Goal: Transaction & Acquisition: Purchase product/service

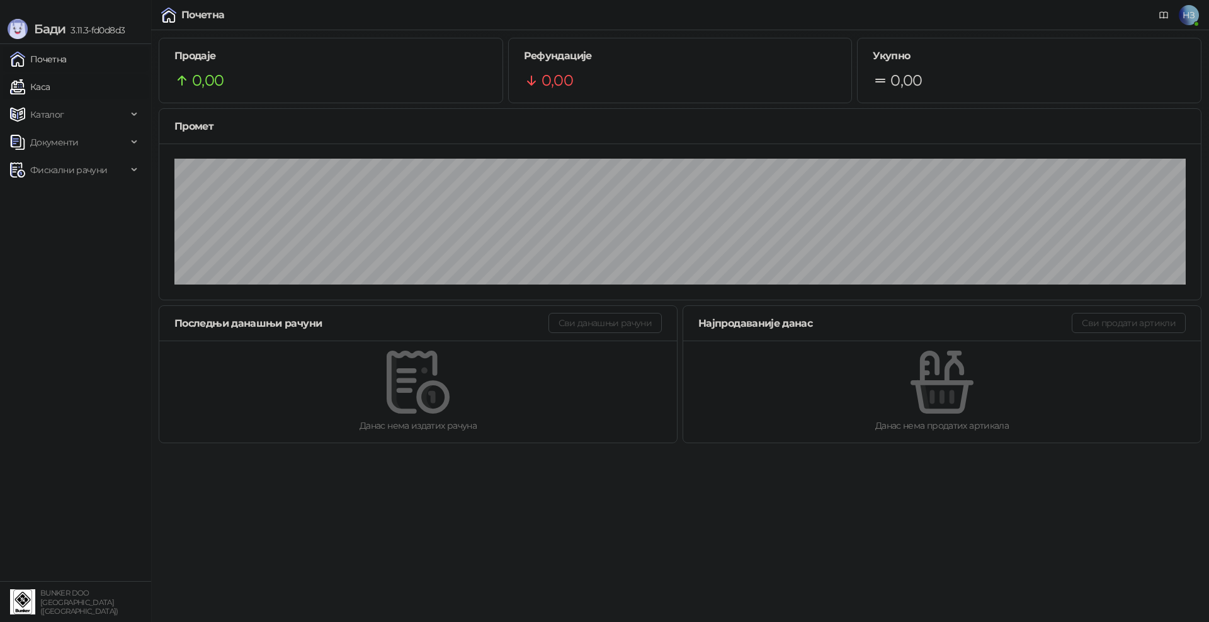
click at [50, 84] on link "Каса" at bounding box center [30, 86] width 40 height 25
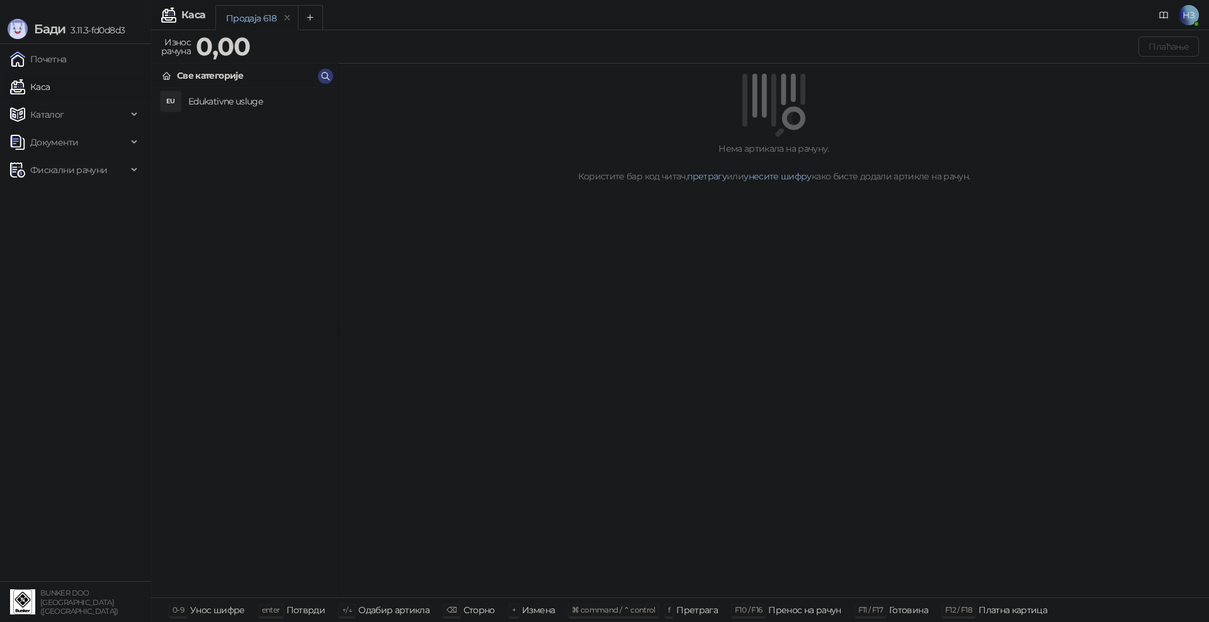
click at [198, 96] on h4 "Edukativne usluge" at bounding box center [258, 101] width 140 height 20
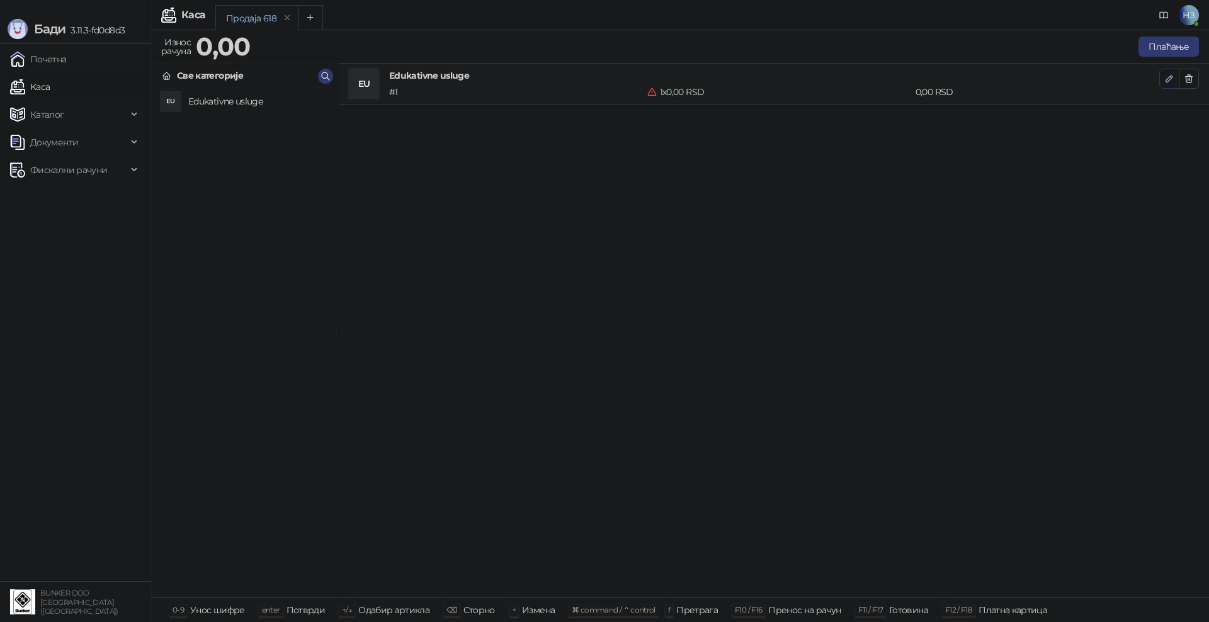
click at [1171, 78] on icon "button" at bounding box center [1169, 79] width 6 height 6
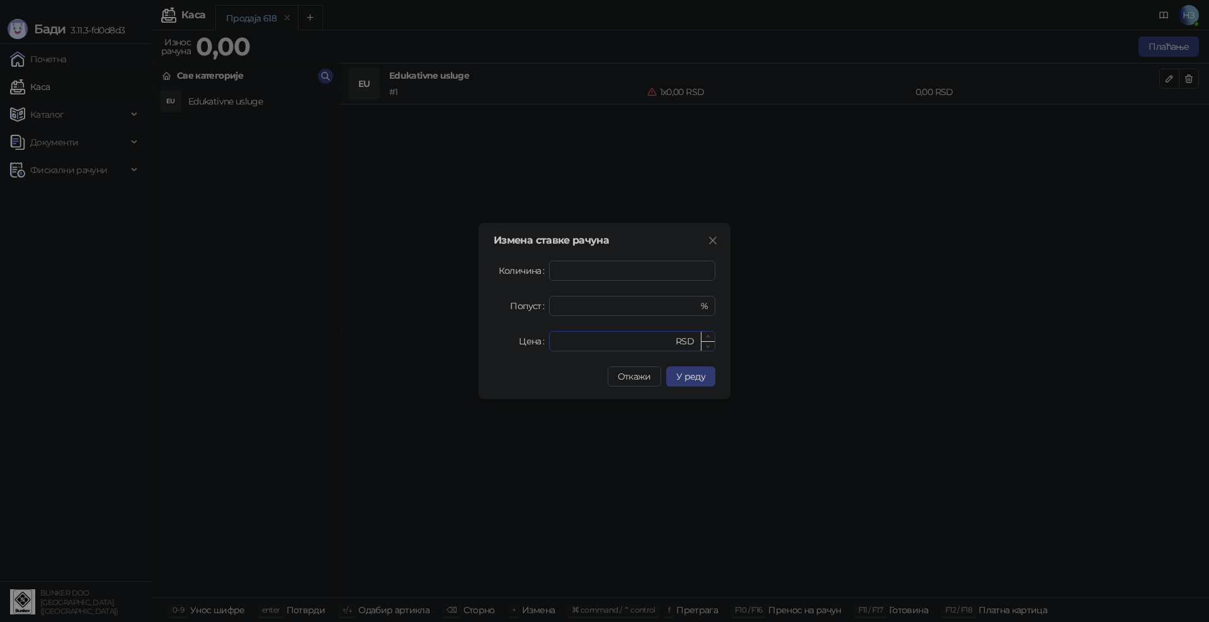
click at [613, 335] on input "*" at bounding box center [615, 341] width 116 height 19
drag, startPoint x: 589, startPoint y: 343, endPoint x: 535, endPoint y: 344, distance: 53.5
click at [535, 344] on div "Цена * RSD" at bounding box center [605, 341] width 222 height 20
type input "****"
click at [695, 382] on span "У реду" at bounding box center [690, 376] width 29 height 11
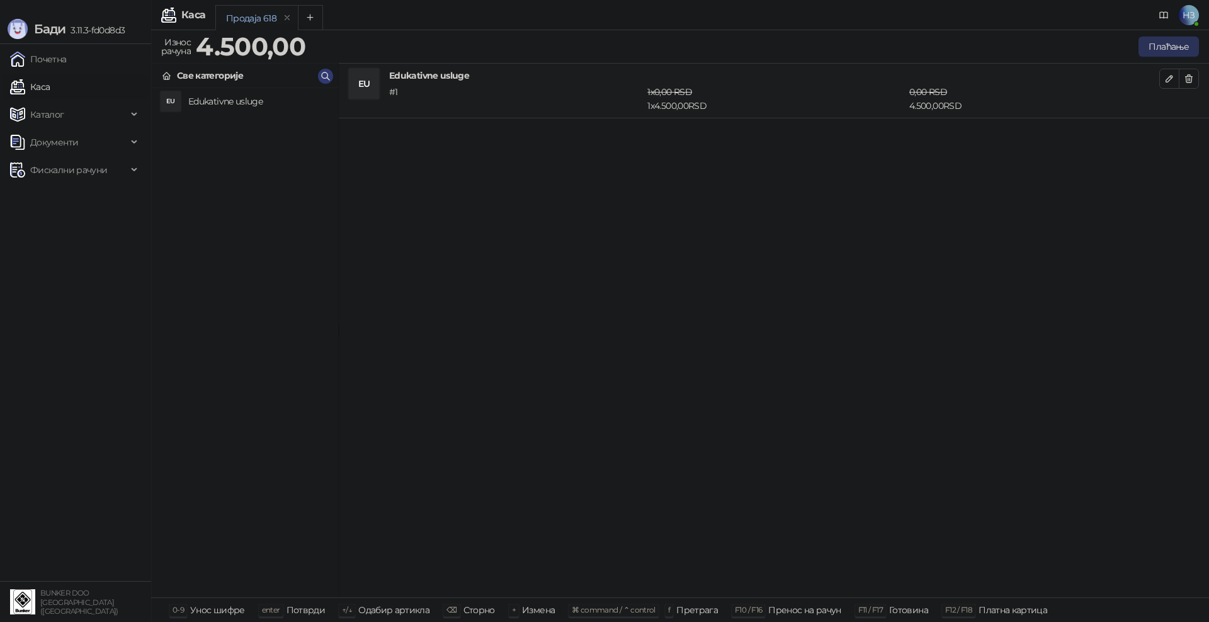
click at [1173, 49] on button "Плаћање" at bounding box center [1168, 47] width 60 height 20
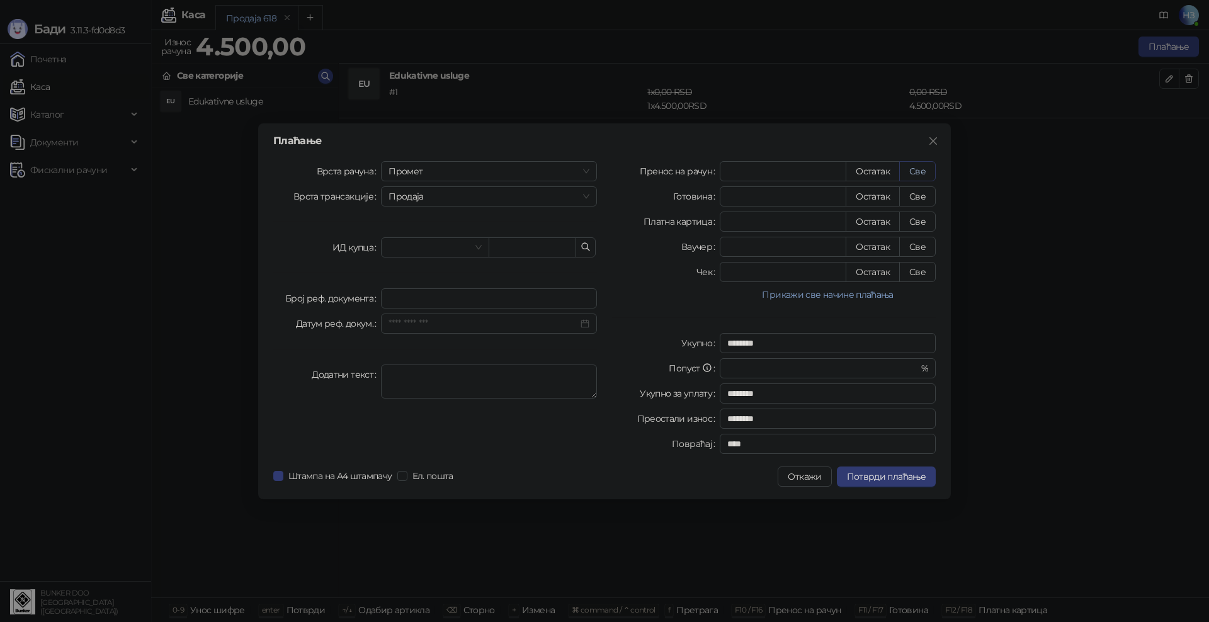
click at [926, 166] on button "Све" at bounding box center [917, 171] width 37 height 20
type input "****"
click at [906, 479] on span "Потврди плаћање" at bounding box center [886, 476] width 79 height 11
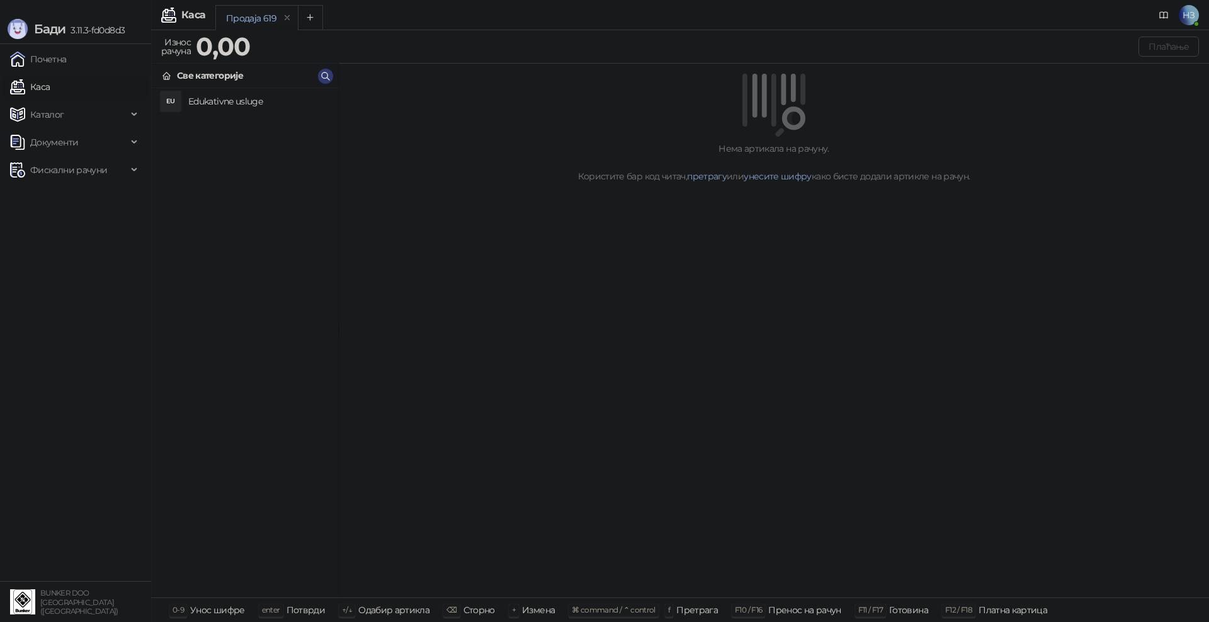
click at [227, 103] on h4 "Edukativne usluge" at bounding box center [258, 101] width 140 height 20
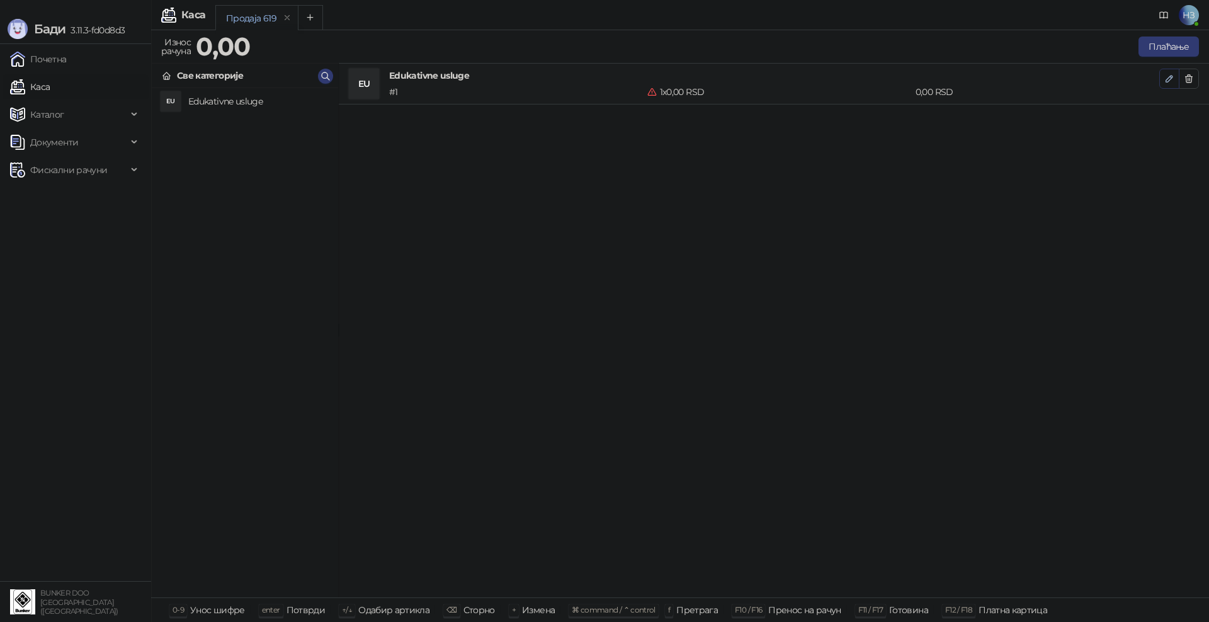
click at [1168, 77] on icon "button" at bounding box center [1169, 79] width 6 height 6
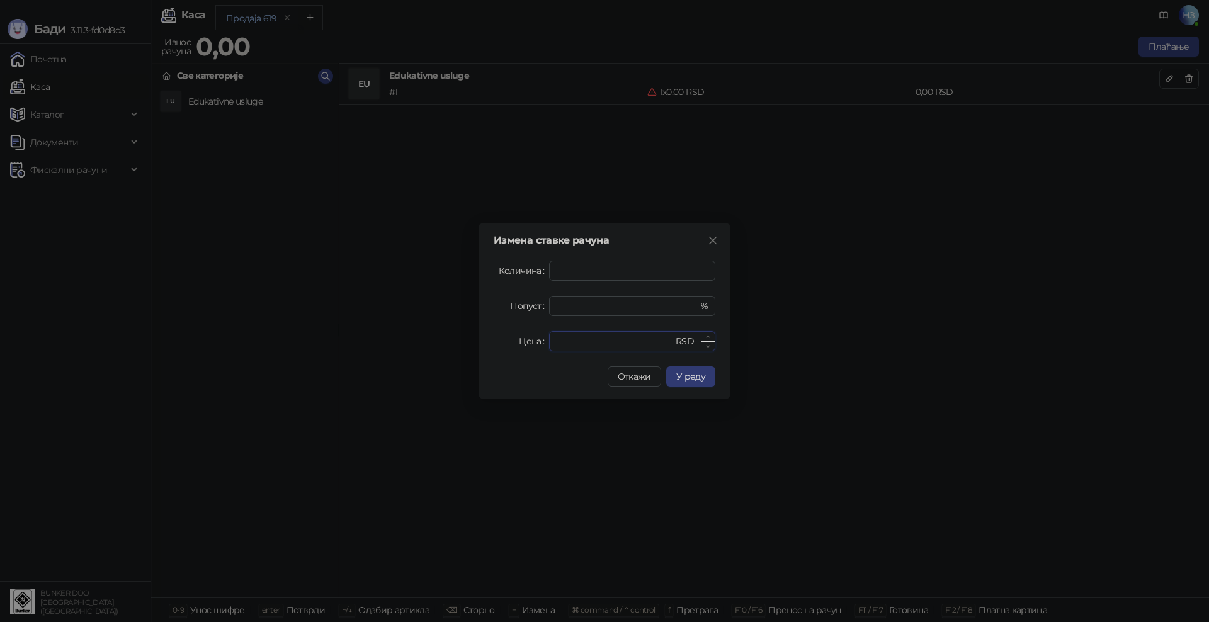
click at [579, 336] on input "*" at bounding box center [615, 341] width 116 height 19
drag, startPoint x: 584, startPoint y: 343, endPoint x: 546, endPoint y: 340, distance: 37.9
click at [546, 340] on div "Цена * RSD" at bounding box center [605, 341] width 222 height 20
type input "****"
click at [707, 377] on button "У реду" at bounding box center [690, 376] width 49 height 20
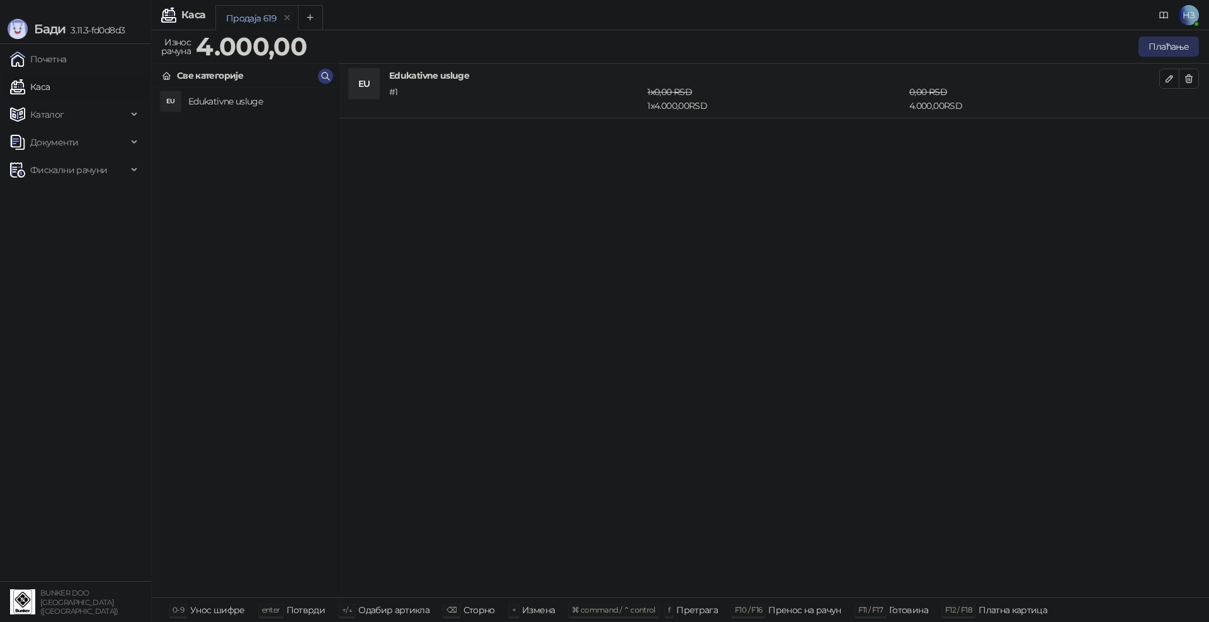
click at [1163, 42] on button "Плаћање" at bounding box center [1168, 47] width 60 height 20
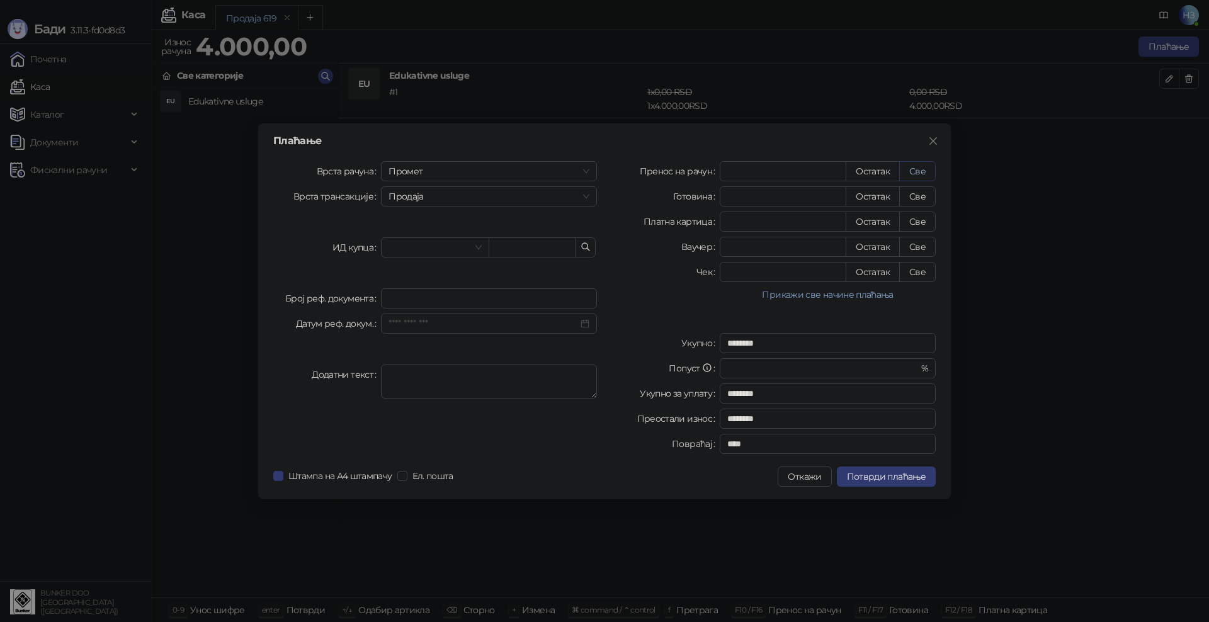
click at [923, 165] on button "Све" at bounding box center [917, 171] width 37 height 20
type input "****"
click at [889, 477] on span "Потврди плаћање" at bounding box center [886, 476] width 79 height 11
